Goal: Information Seeking & Learning: Learn about a topic

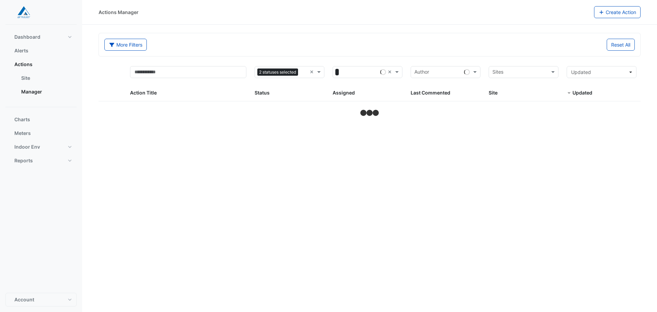
select select "**"
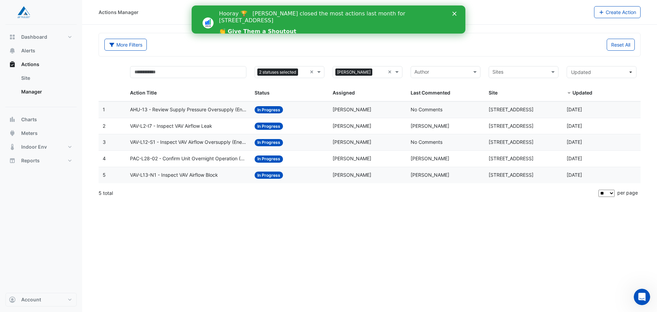
click at [303, 260] on div "Actions Manager Create Action More Filters Reset All Status 2 statuses selected…" at bounding box center [369, 156] width 574 height 312
click at [23, 77] on link "Site" at bounding box center [46, 78] width 61 height 14
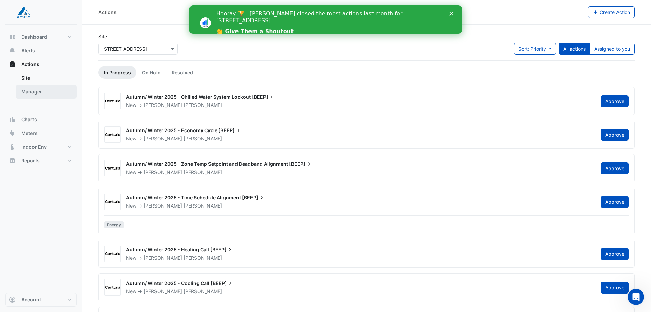
click at [30, 90] on link "Manager" at bounding box center [46, 92] width 61 height 14
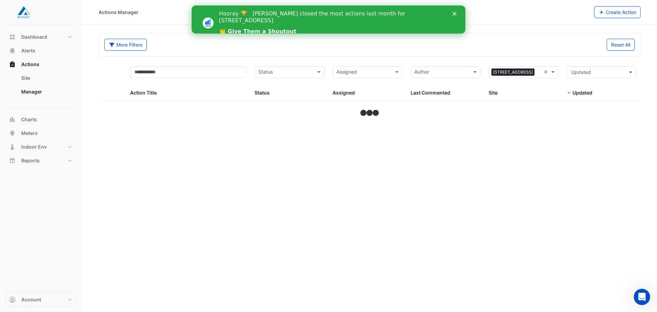
select select "**"
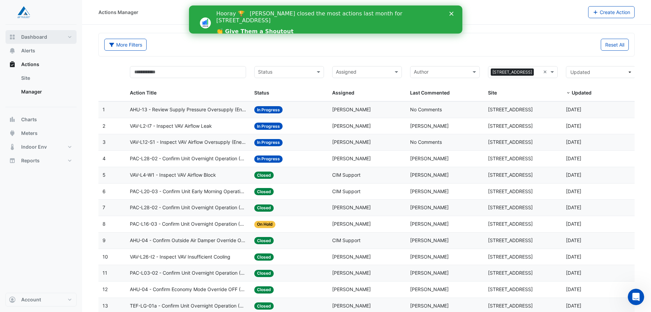
click at [35, 39] on span "Dashboard" at bounding box center [34, 37] width 26 height 7
select select "**"
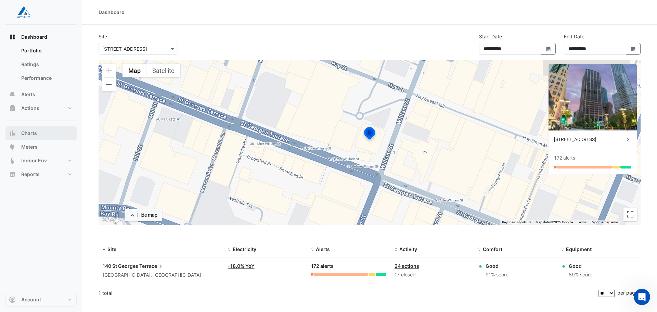
click at [32, 131] on span "Charts" at bounding box center [29, 133] width 16 height 7
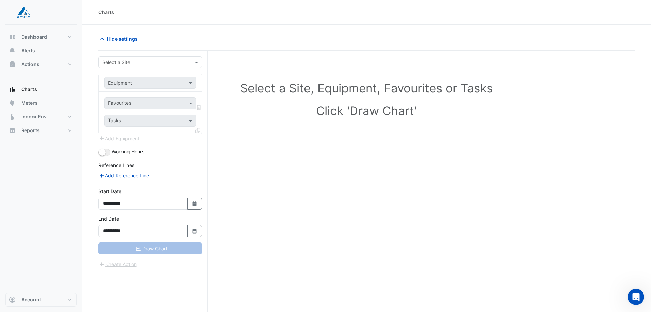
click at [181, 60] on input "text" at bounding box center [143, 62] width 82 height 7
click at [171, 75] on div "[STREET_ADDRESS]" at bounding box center [150, 77] width 103 height 10
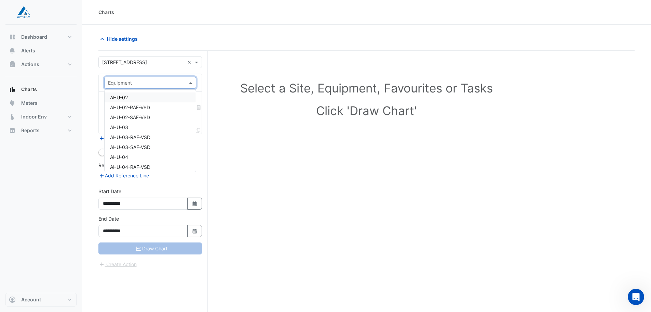
click at [191, 82] on span at bounding box center [191, 82] width 9 height 7
type input "**"
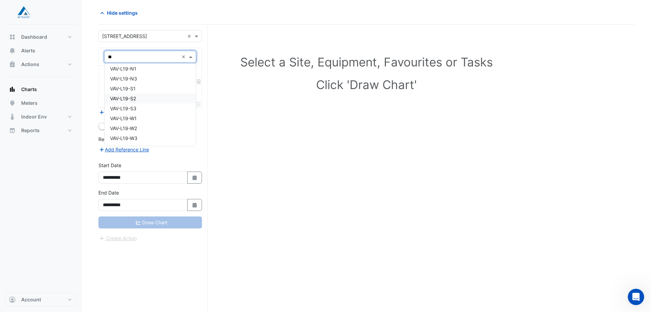
scroll to position [0, 0]
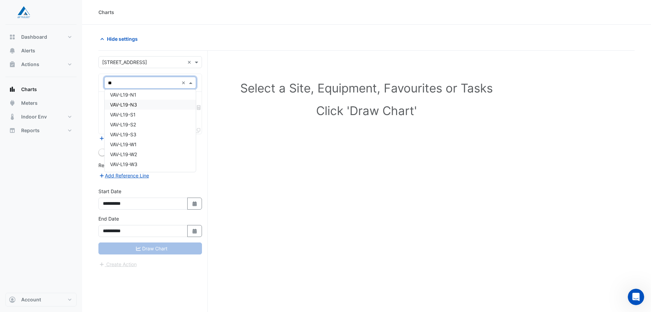
click at [173, 108] on div "VAV-L19-N3" at bounding box center [150, 105] width 91 height 10
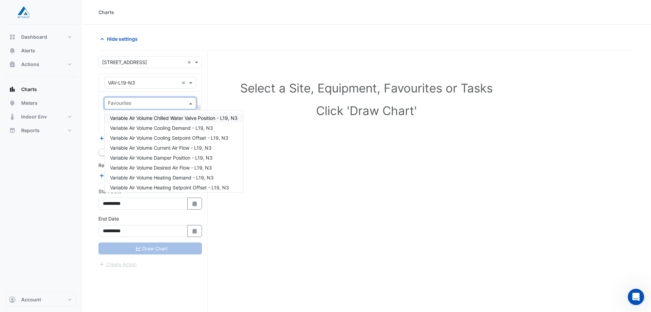
click at [160, 104] on input "text" at bounding box center [146, 103] width 77 height 7
type input "*"
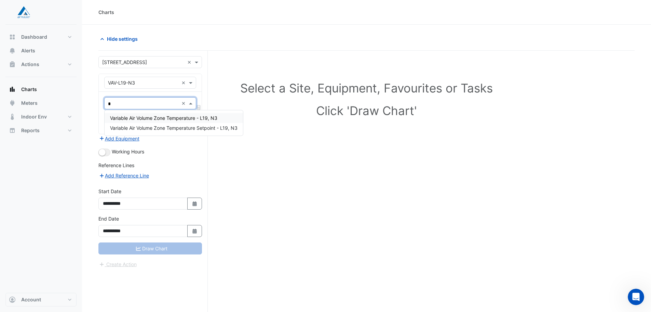
click at [216, 117] on span "Variable Air Volume Zone Temperature - L19, N3" at bounding box center [163, 118] width 107 height 6
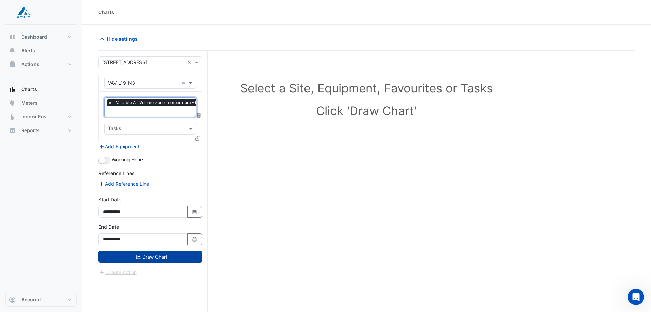
click at [169, 257] on button "Draw Chart" at bounding box center [150, 256] width 104 height 12
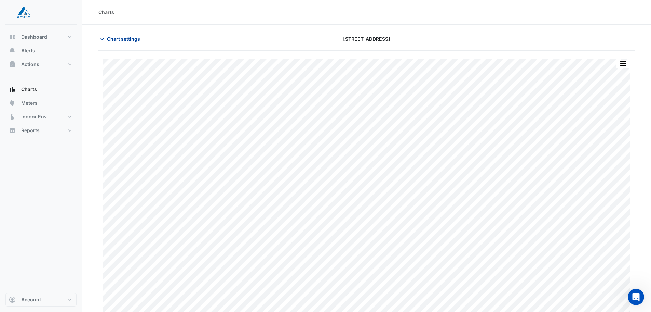
click at [110, 41] on span "Chart settings" at bounding box center [123, 38] width 33 height 7
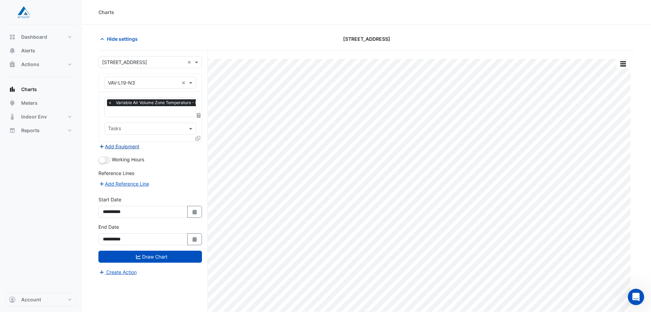
click at [134, 147] on button "Add Equipment" at bounding box center [118, 146] width 41 height 8
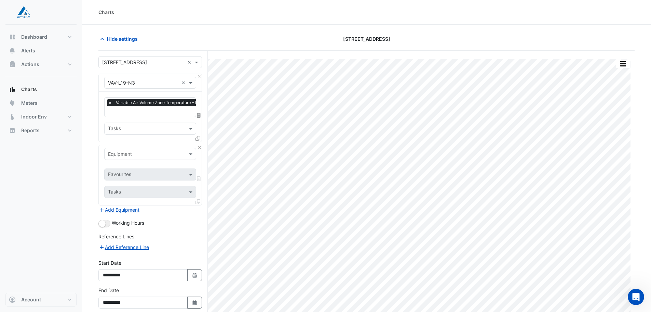
click at [165, 156] on input "text" at bounding box center [143, 153] width 71 height 7
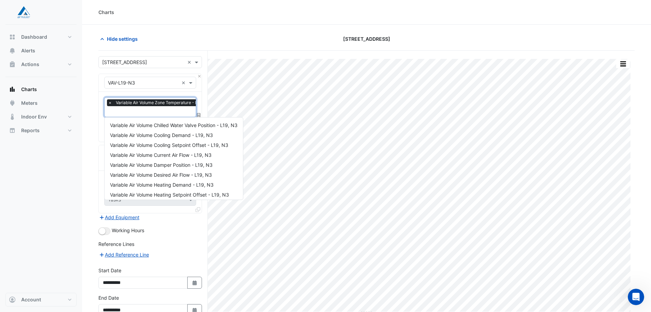
drag, startPoint x: 167, startPoint y: 109, endPoint x: 172, endPoint y: 111, distance: 5.5
click at [167, 109] on input "text" at bounding box center [160, 111] width 105 height 7
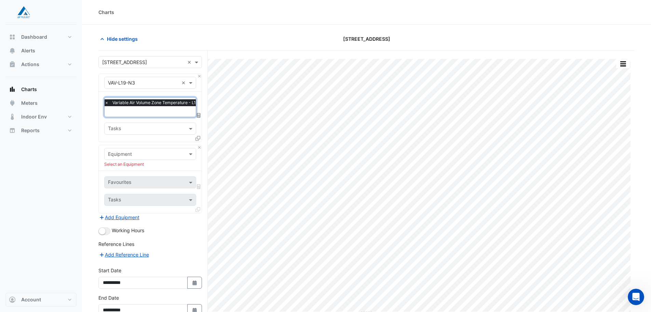
click at [183, 151] on div at bounding box center [150, 154] width 91 height 8
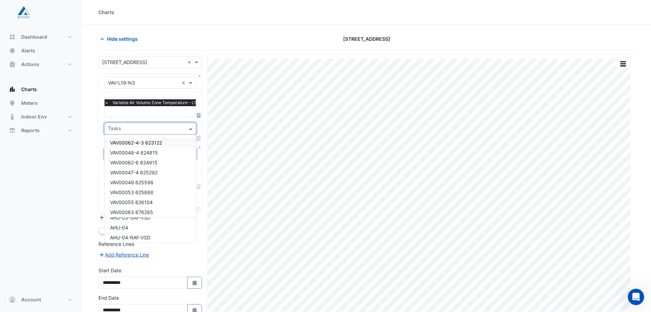
click at [161, 127] on input "text" at bounding box center [146, 128] width 77 height 7
click at [88, 153] on section "Hide settings [STREET_ADDRESS] Print Save as JPEG Save as PNG Pivot Data Table …" at bounding box center [366, 189] width 569 height 328
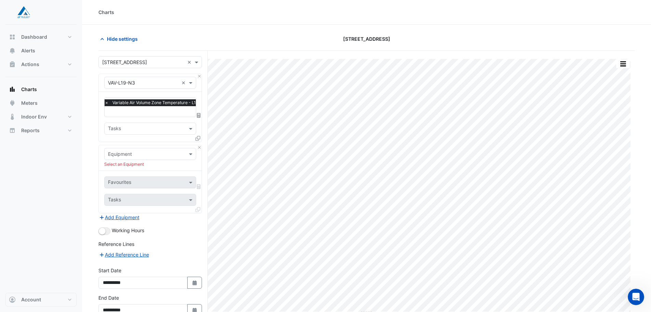
click at [129, 154] on input "text" at bounding box center [143, 153] width 71 height 7
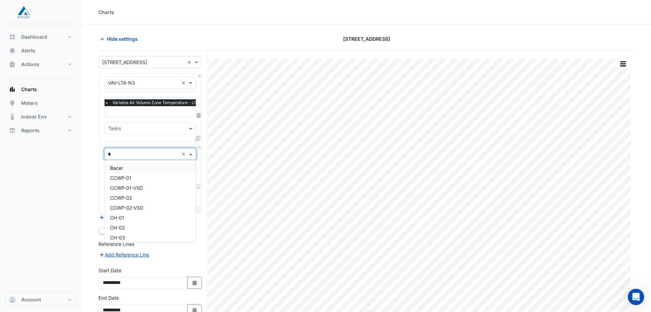
type input "**"
click at [151, 187] on div "CH-03" at bounding box center [150, 188] width 91 height 10
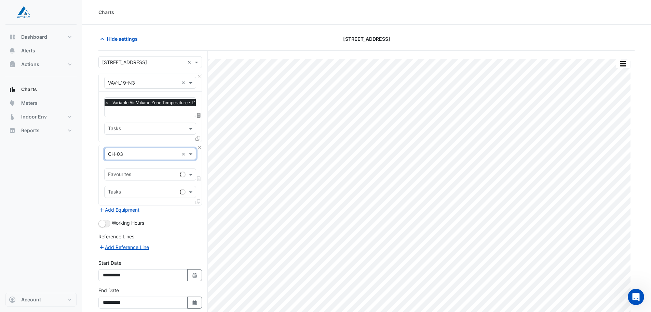
click at [147, 177] on input "text" at bounding box center [142, 174] width 69 height 7
type input "***"
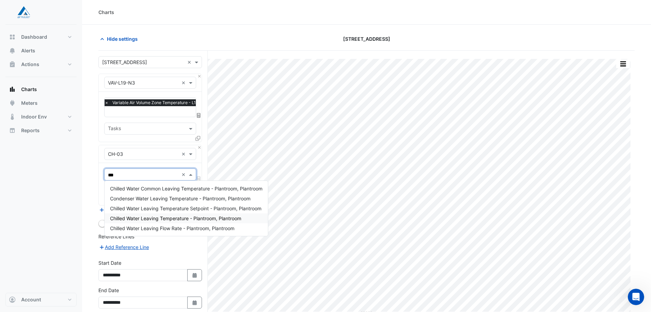
click at [223, 218] on span "Chilled Water Leaving Temperature - Plantroom, Plantroom" at bounding box center [175, 218] width 131 height 6
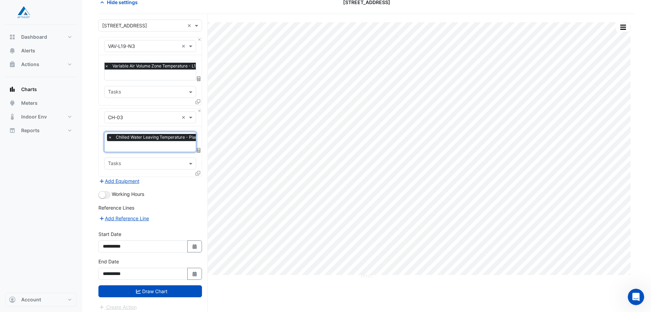
scroll to position [40, 0]
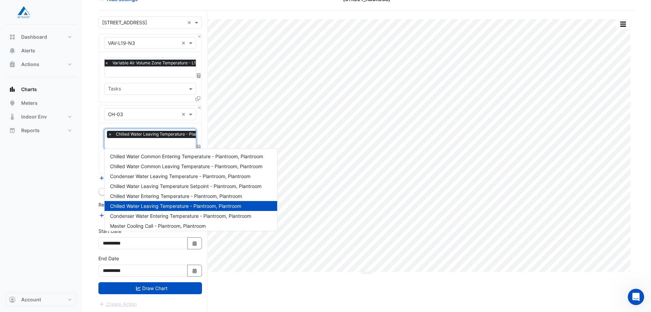
click at [145, 140] on input "text" at bounding box center [171, 143] width 127 height 7
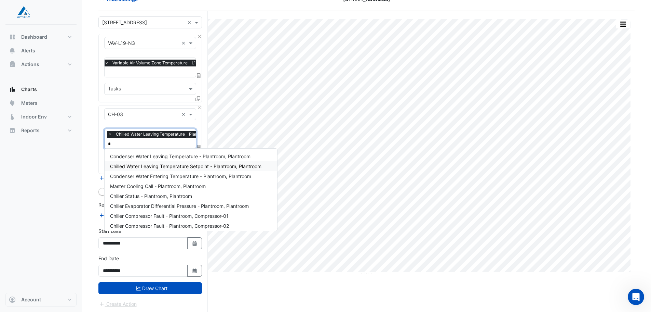
type input "**"
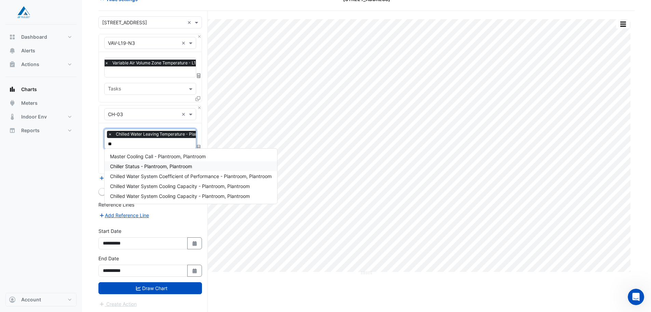
click at [174, 164] on span "Chiller Status - Plantroom, Plantroom" at bounding box center [151, 166] width 82 height 6
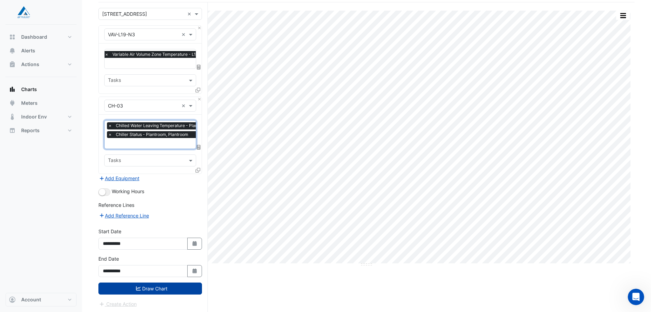
click at [151, 285] on button "Draw Chart" at bounding box center [150, 288] width 104 height 12
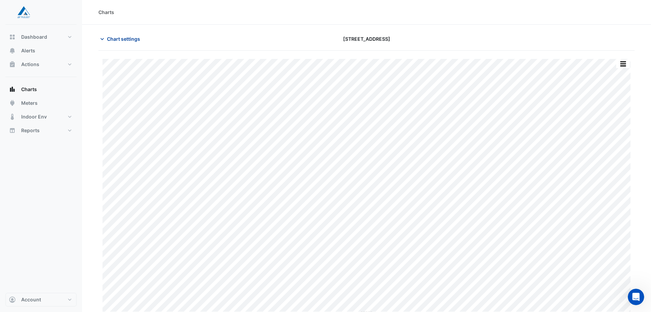
click at [123, 38] on span "Chart settings" at bounding box center [123, 38] width 33 height 7
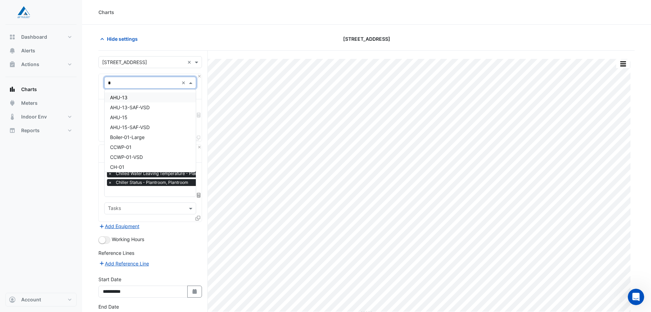
type input "**"
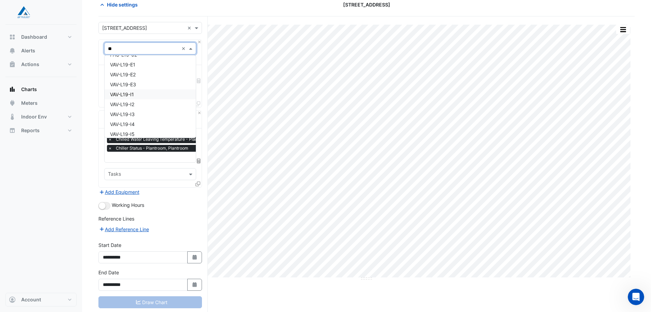
scroll to position [34, 0]
click at [153, 96] on div "VAV-L19-I3" at bounding box center [150, 98] width 91 height 10
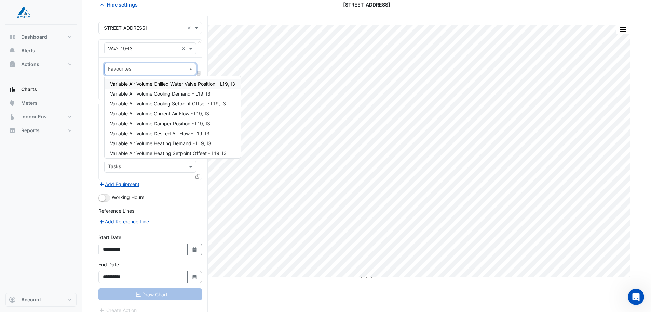
click at [155, 66] on input "text" at bounding box center [146, 69] width 77 height 7
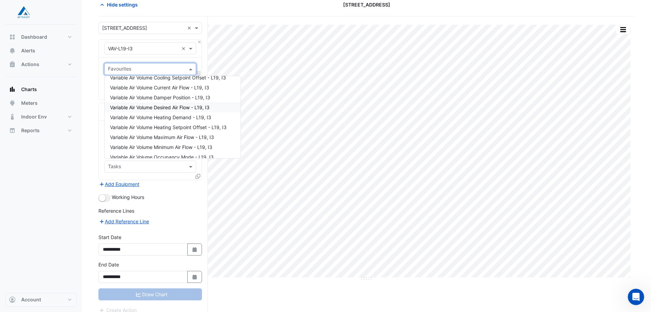
scroll to position [52, 0]
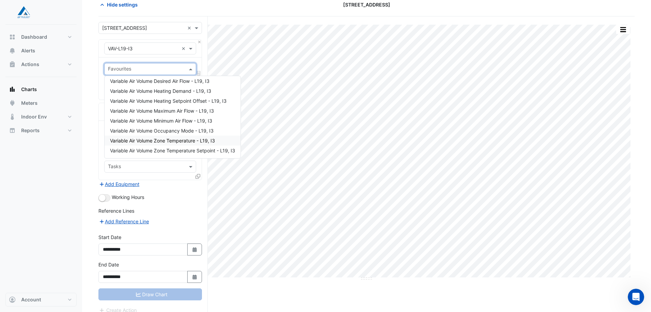
click at [173, 136] on div "Variable Air Volume Zone Temperature - L19, I3" at bounding box center [173, 140] width 136 height 10
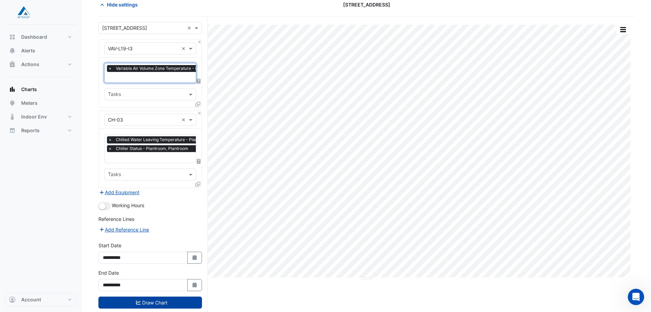
click at [163, 300] on button "Draw Chart" at bounding box center [150, 302] width 104 height 12
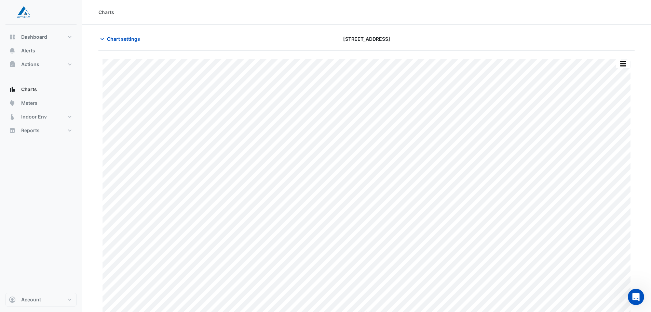
drag, startPoint x: 41, startPoint y: 233, endPoint x: 78, endPoint y: 176, distance: 67.5
click at [41, 233] on div "Dashboard Portfolio Ratings Performance Alerts Actions Site Manager Charts" at bounding box center [40, 159] width 71 height 268
click at [48, 250] on div "Dashboard Portfolio Ratings Performance Alerts Actions Site Manager Charts" at bounding box center [40, 159] width 71 height 268
click at [108, 36] on span "Chart settings" at bounding box center [123, 38] width 33 height 7
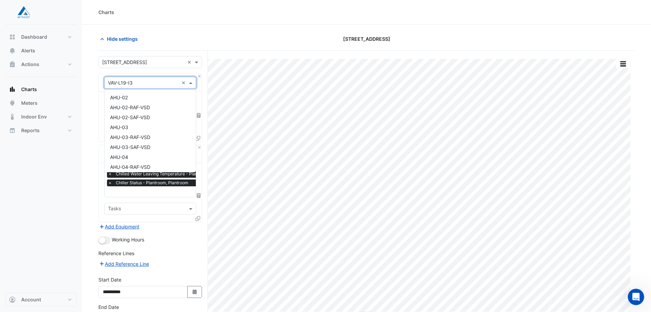
click at [190, 83] on span at bounding box center [191, 82] width 9 height 7
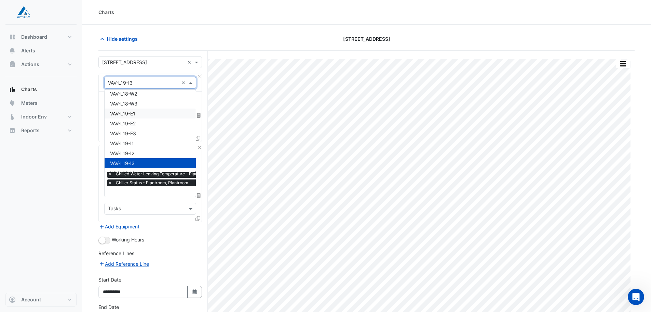
click at [157, 115] on div "VAV-L19-E1" at bounding box center [150, 113] width 91 height 10
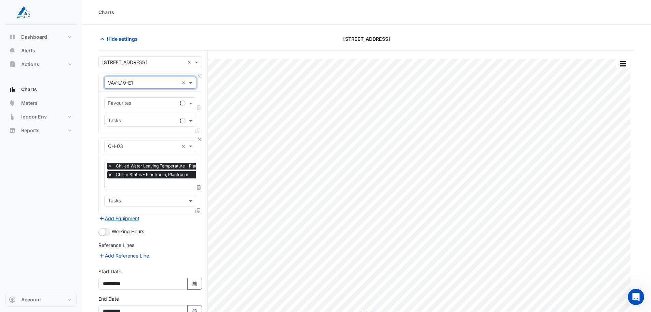
click at [146, 105] on input "text" at bounding box center [142, 103] width 69 height 7
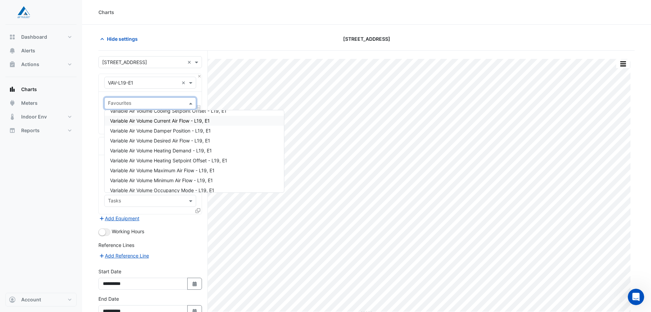
scroll to position [52, 0]
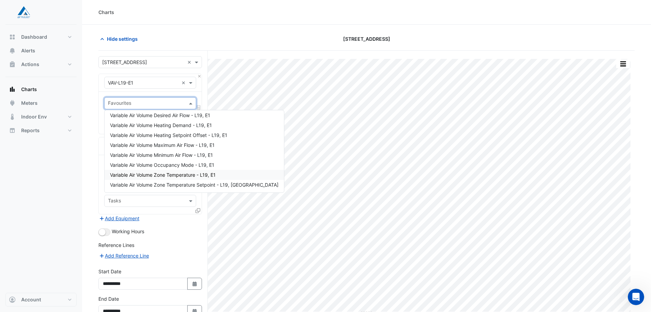
click at [167, 174] on span "Variable Air Volume Zone Temperature - L19, E1" at bounding box center [163, 175] width 106 height 6
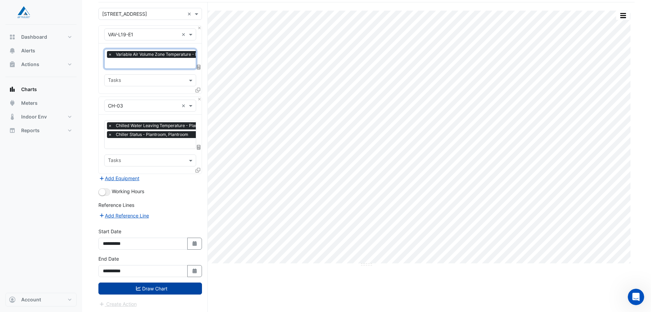
click at [156, 286] on button "Draw Chart" at bounding box center [150, 288] width 104 height 12
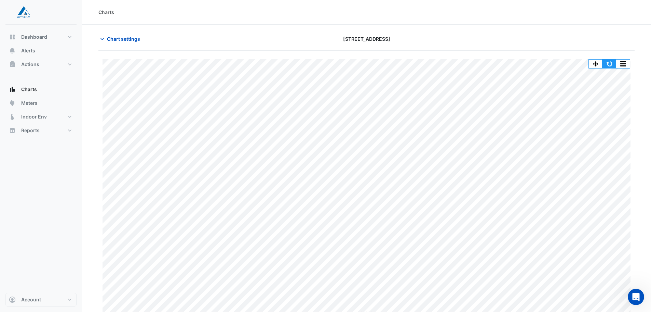
click at [611, 66] on button "button" at bounding box center [610, 63] width 14 height 9
click at [611, 64] on button "button" at bounding box center [610, 63] width 14 height 9
click at [611, 65] on button "button" at bounding box center [610, 63] width 14 height 9
click at [611, 62] on button "button" at bounding box center [610, 63] width 14 height 9
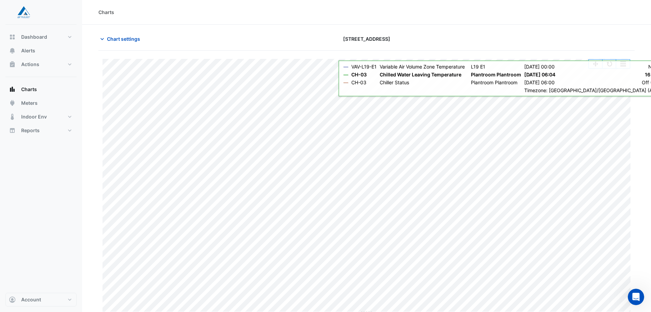
click at [614, 64] on button "button" at bounding box center [610, 63] width 14 height 9
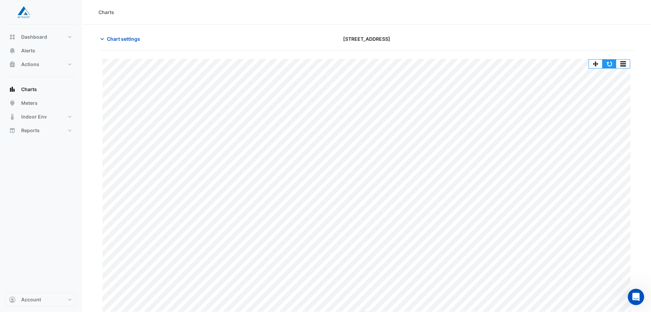
click at [613, 62] on button "button" at bounding box center [610, 63] width 14 height 9
click at [120, 39] on span "Chart settings" at bounding box center [123, 38] width 33 height 7
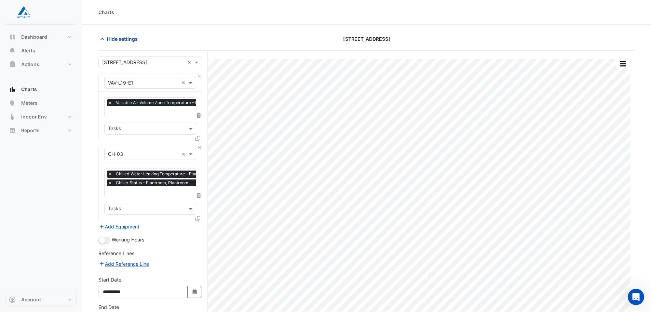
click at [120, 39] on span "Hide settings" at bounding box center [122, 38] width 31 height 7
